Goal: Information Seeking & Learning: Learn about a topic

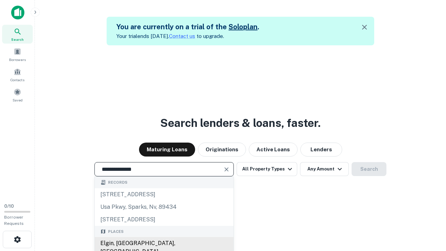
click at [164, 243] on div "Elgin, [GEOGRAPHIC_DATA], [GEOGRAPHIC_DATA]" at bounding box center [164, 247] width 139 height 21
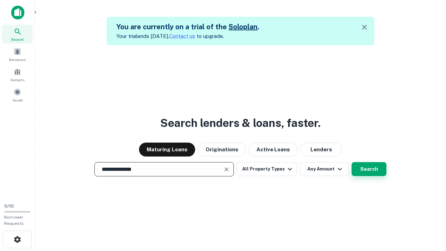
type input "**********"
click at [369, 169] on button "Search" at bounding box center [368, 169] width 35 height 14
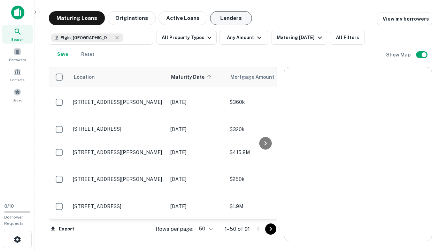
click at [231, 18] on button "Lenders" at bounding box center [231, 18] width 42 height 14
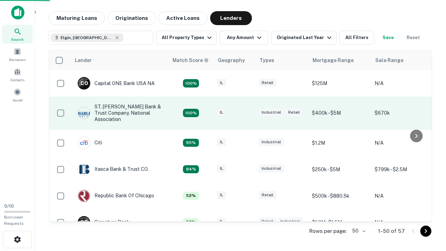
click at [247, 113] on div "IL" at bounding box center [234, 112] width 35 height 9
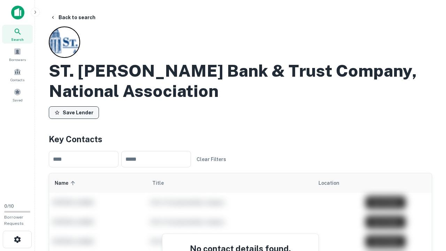
click at [74, 112] on button "Save Lender" at bounding box center [74, 112] width 50 height 13
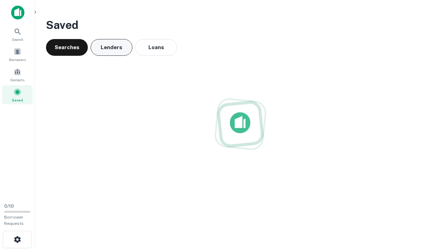
click at [111, 47] on button "Lenders" at bounding box center [112, 47] width 42 height 17
